Goal: Navigation & Orientation: Find specific page/section

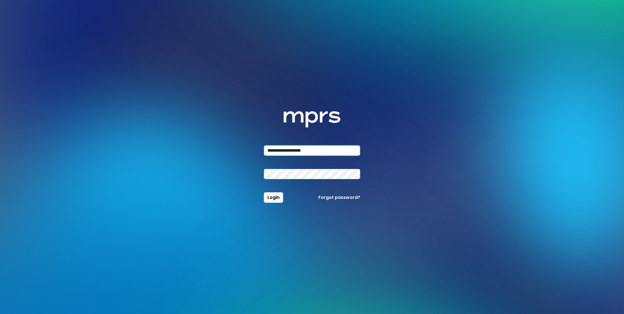
type input "**********"
click at [264, 192] on button "Login" at bounding box center [273, 197] width 19 height 10
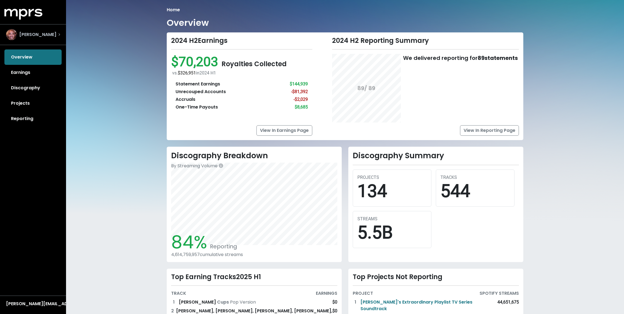
click at [48, 40] on div "[PERSON_NAME]" at bounding box center [33, 35] width 63 height 20
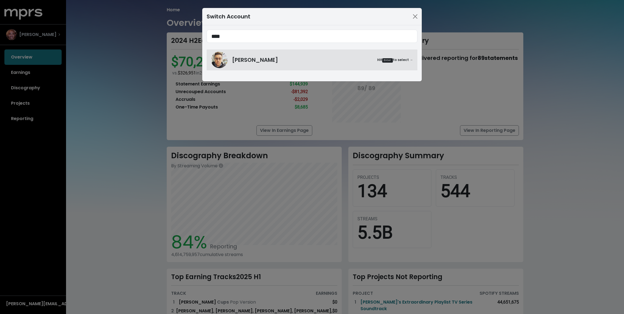
type input "****"
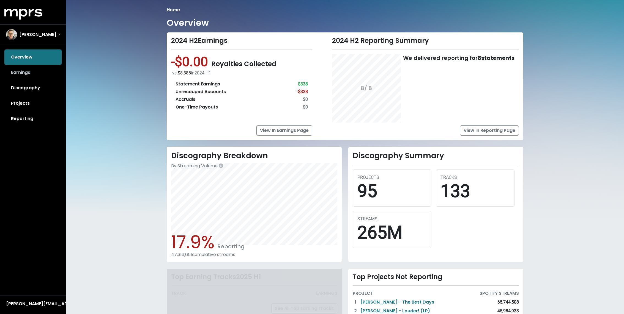
click at [35, 73] on link "Earnings" at bounding box center [32, 72] width 57 height 15
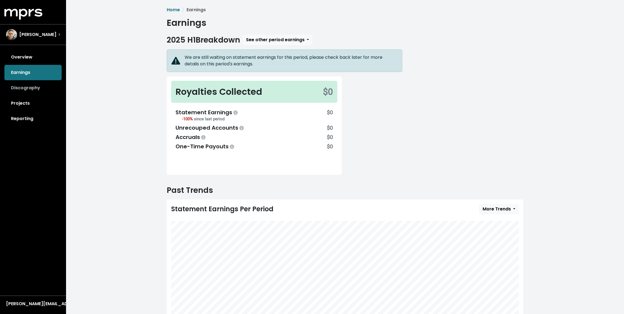
click at [24, 89] on link "Discography" at bounding box center [32, 87] width 57 height 15
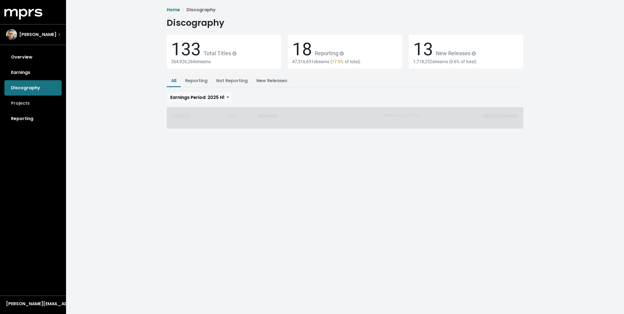
click at [33, 107] on link "Projects" at bounding box center [32, 103] width 57 height 15
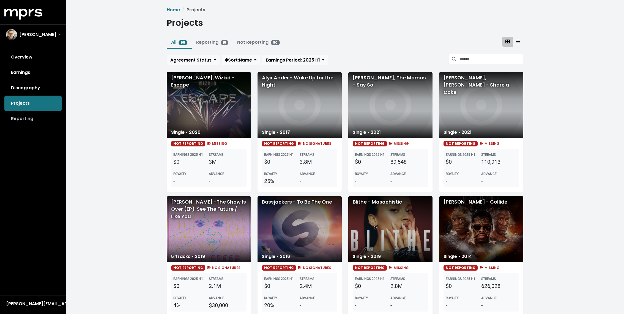
click at [27, 121] on link "Reporting" at bounding box center [32, 118] width 57 height 15
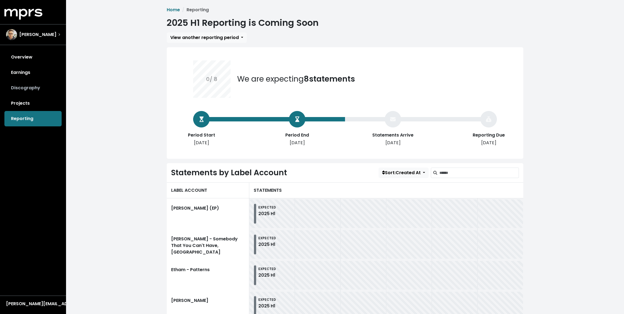
click at [32, 91] on link "Discography" at bounding box center [32, 87] width 57 height 15
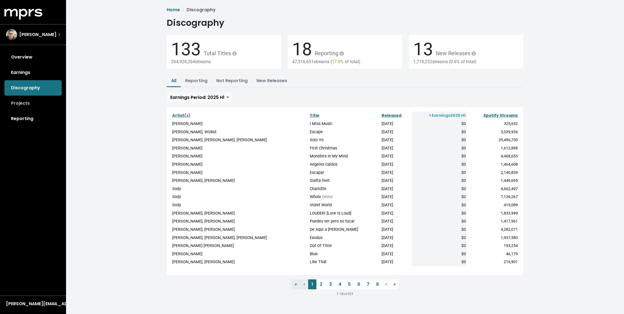
click at [33, 103] on link "Projects" at bounding box center [32, 103] width 57 height 15
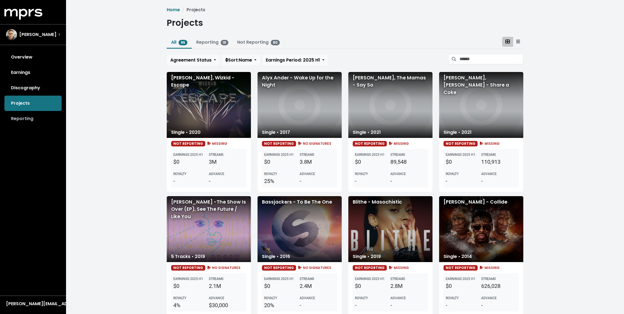
click at [24, 119] on link "Reporting" at bounding box center [32, 118] width 57 height 15
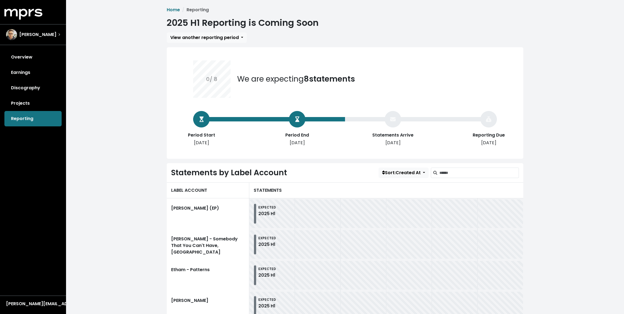
click at [25, 114] on div "Overview Earnings Discography Projects Reporting" at bounding box center [33, 87] width 66 height 77
click at [43, 101] on link "Projects" at bounding box center [32, 103] width 57 height 15
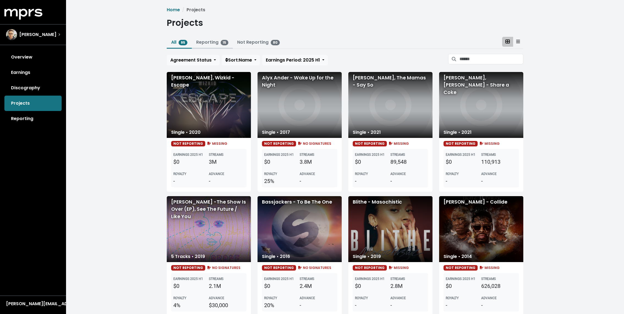
click at [214, 40] on link "Reporting 15" at bounding box center [212, 42] width 32 height 6
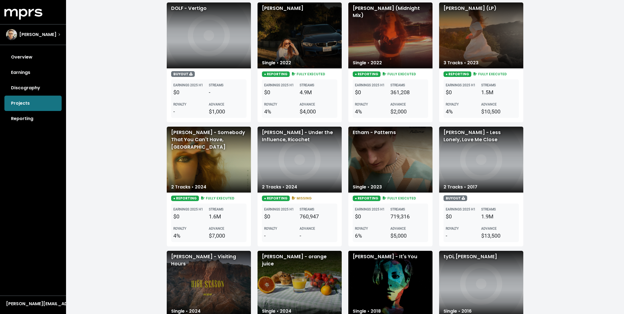
scroll to position [263, 0]
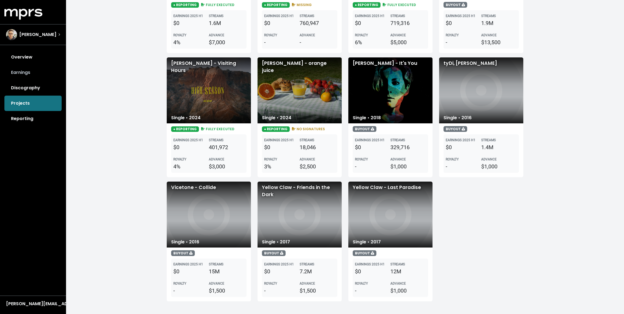
click at [39, 69] on link "Earnings" at bounding box center [32, 72] width 57 height 15
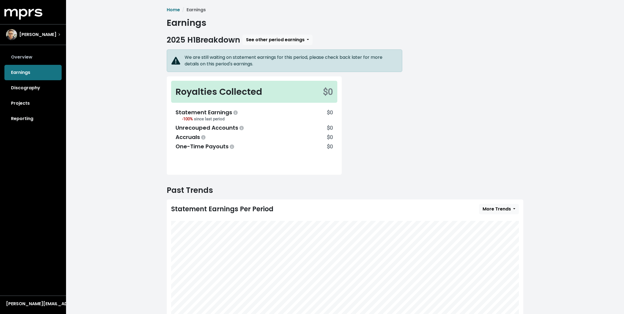
click at [37, 58] on link "Overview" at bounding box center [32, 56] width 57 height 15
